Goal: Information Seeking & Learning: Learn about a topic

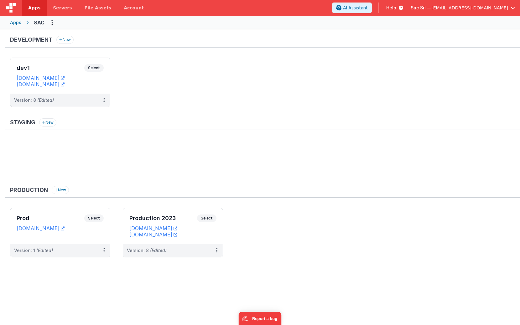
click at [396, 9] on span "Help" at bounding box center [391, 8] width 10 height 6
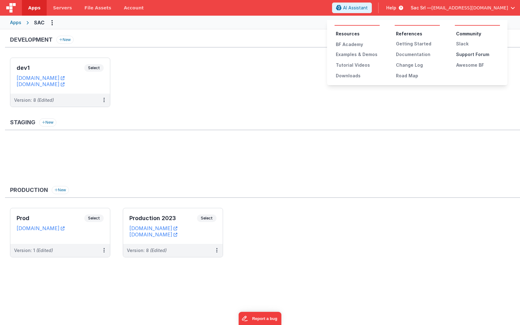
click at [466, 54] on div "Support Forum" at bounding box center [478, 54] width 44 height 6
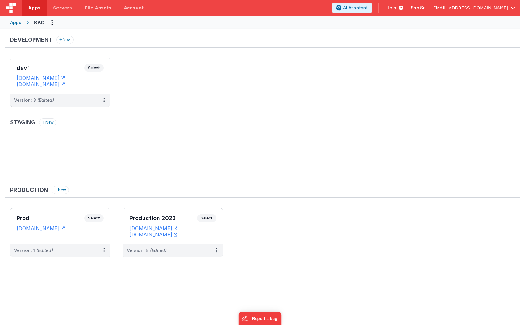
click at [396, 9] on span "Help" at bounding box center [391, 8] width 10 height 6
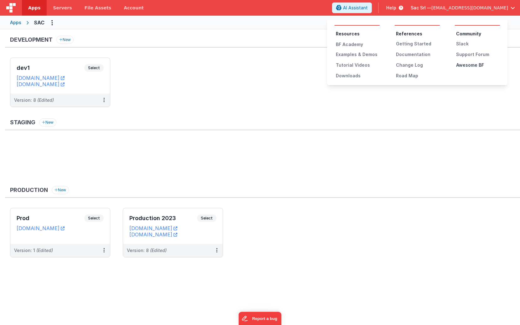
click at [471, 67] on div "Awesome BF" at bounding box center [478, 65] width 44 height 6
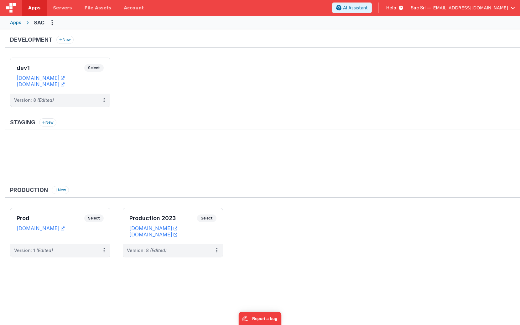
click at [11, 10] on img at bounding box center [10, 7] width 9 height 9
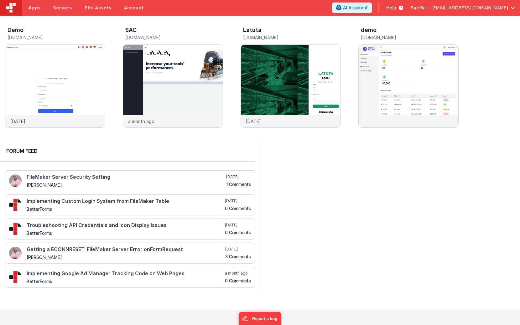
click at [13, 8] on img at bounding box center [10, 7] width 9 height 9
click at [396, 8] on span "Help" at bounding box center [391, 8] width 10 height 6
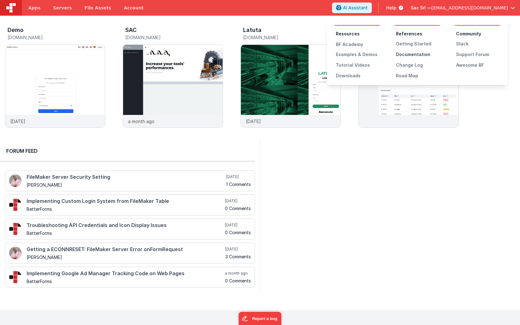
click at [411, 57] on div "Documentation" at bounding box center [418, 54] width 44 height 6
